Goal: Check status: Check status

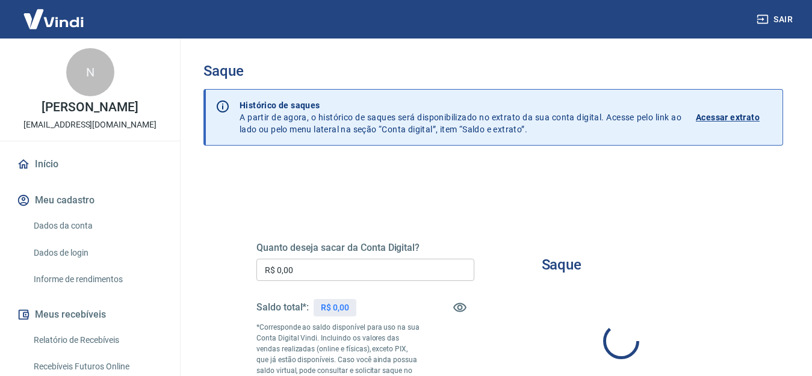
type input "R$ 0,00"
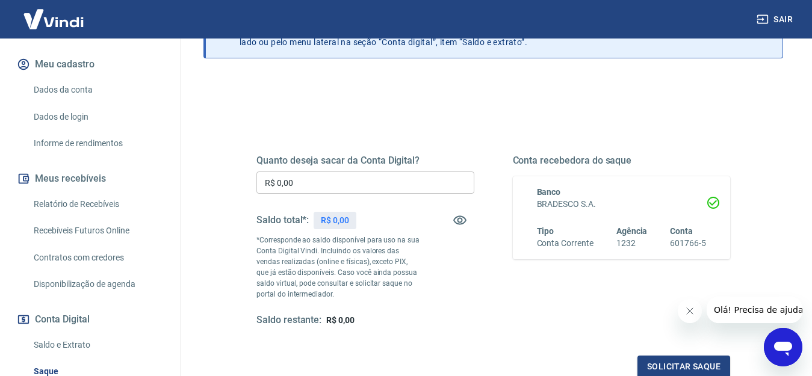
scroll to position [265, 0]
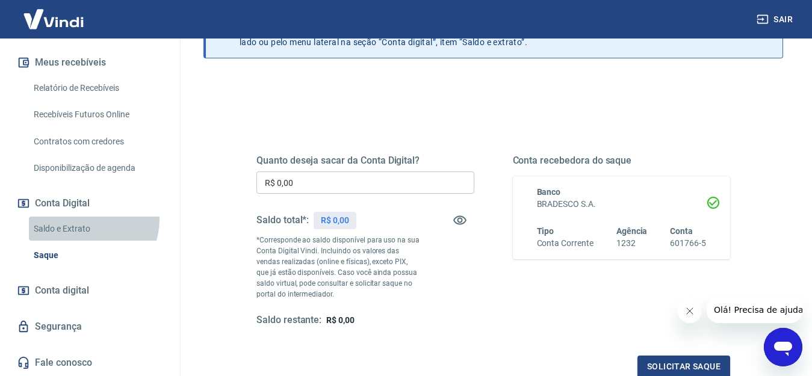
click at [84, 219] on link "Saldo e Extrato" at bounding box center [97, 229] width 137 height 25
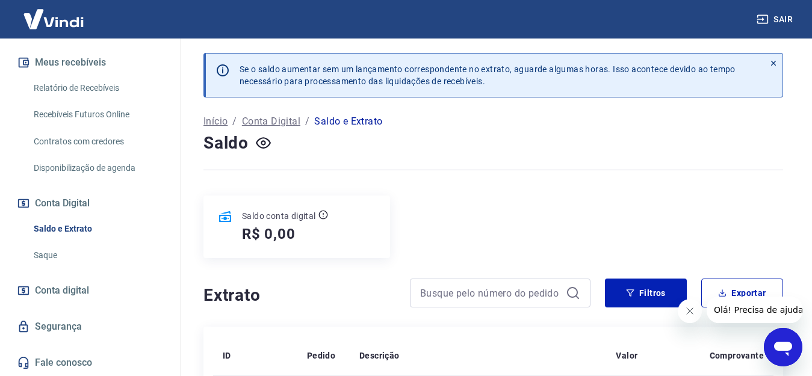
click at [46, 293] on span "Conta digital" at bounding box center [62, 290] width 54 height 17
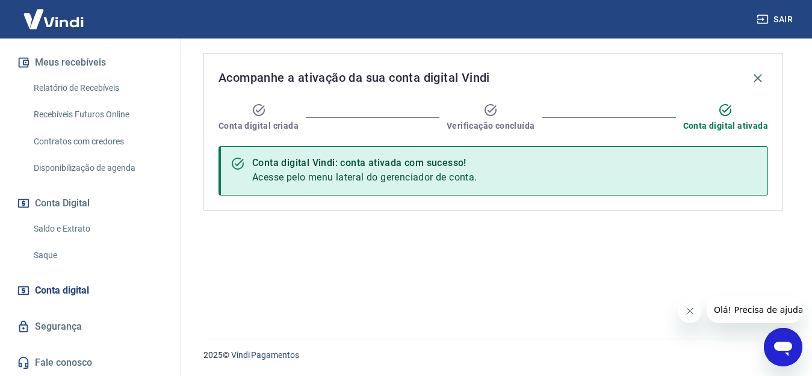
scroll to position [11, 0]
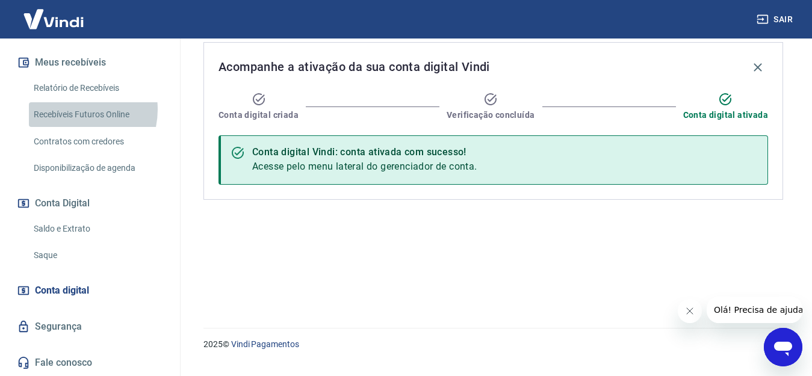
click at [71, 110] on link "Recebíveis Futuros Online" at bounding box center [97, 114] width 137 height 25
